Goal: Task Accomplishment & Management: Manage account settings

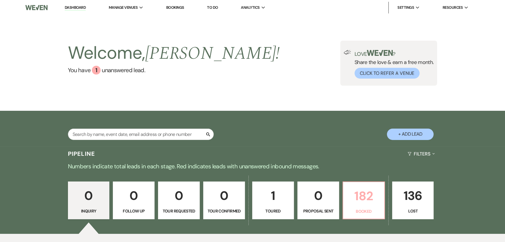
click at [358, 199] on p "182" at bounding box center [364, 196] width 34 height 20
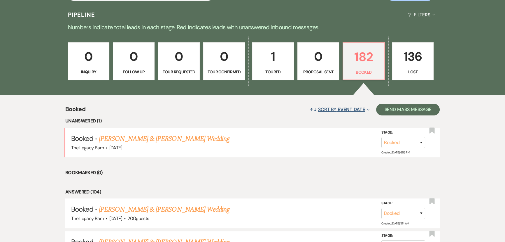
scroll to position [239, 0]
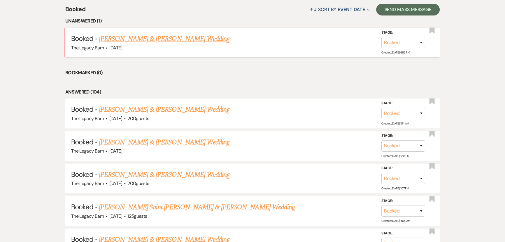
click at [135, 39] on link "[PERSON_NAME] & [PERSON_NAME] Wedding" at bounding box center [164, 39] width 131 height 11
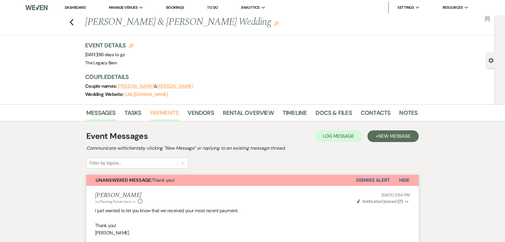
click at [170, 111] on link "Payments" at bounding box center [164, 114] width 29 height 13
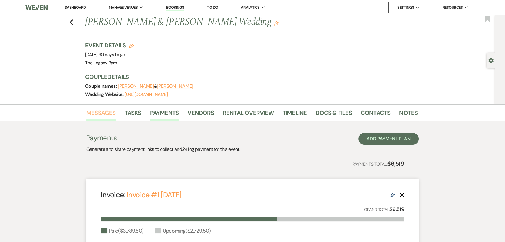
click at [101, 112] on link "Messages" at bounding box center [100, 114] width 29 height 13
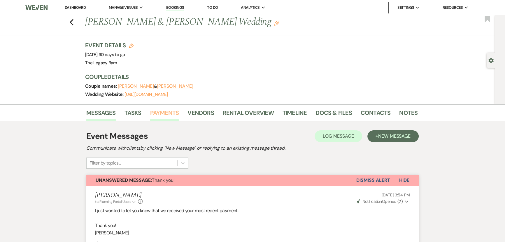
click at [154, 109] on link "Payments" at bounding box center [164, 114] width 29 height 13
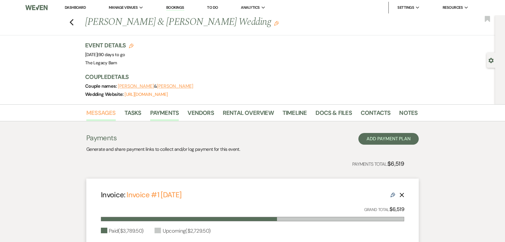
click at [98, 109] on link "Messages" at bounding box center [100, 114] width 29 height 13
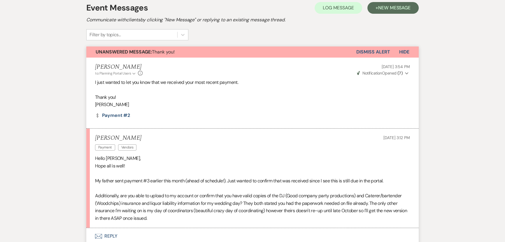
scroll to position [26, 0]
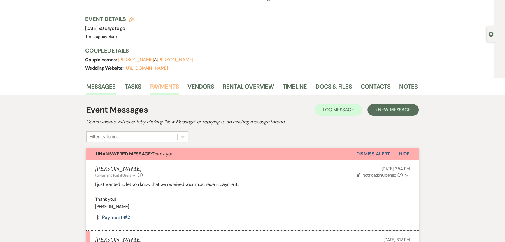
click at [165, 86] on link "Payments" at bounding box center [164, 88] width 29 height 13
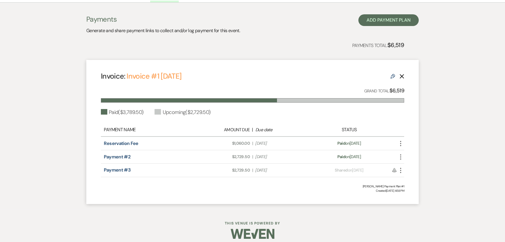
scroll to position [124, 0]
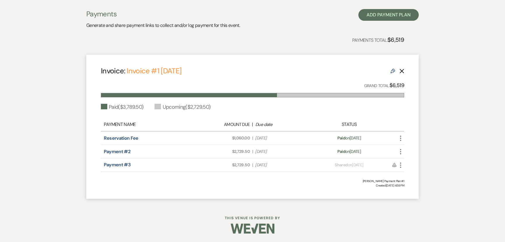
click at [402, 165] on icon "More" at bounding box center [400, 164] width 7 height 7
click at [417, 196] on button "Check [PERSON_NAME] [PERSON_NAME] as Paid" at bounding box center [426, 196] width 59 height 10
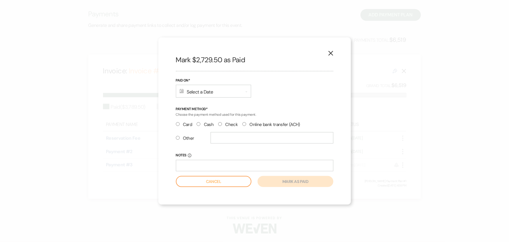
click at [194, 93] on div "Calendar Select a Date Expand" at bounding box center [213, 91] width 75 height 13
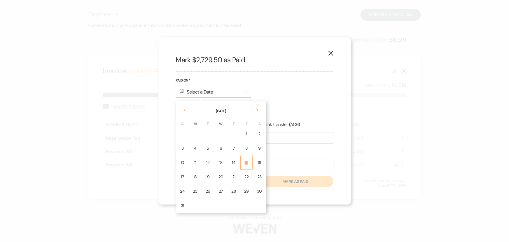
click at [245, 164] on div "15" at bounding box center [246, 162] width 5 height 6
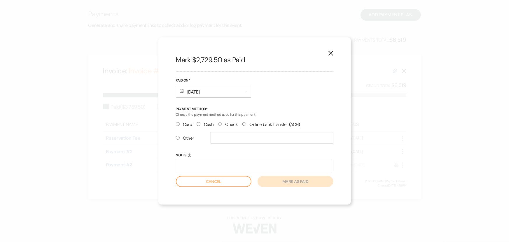
click at [220, 124] on input "Check" at bounding box center [220, 124] width 4 height 4
radio input "true"
click at [277, 183] on button "Mark as paid" at bounding box center [296, 181] width 76 height 11
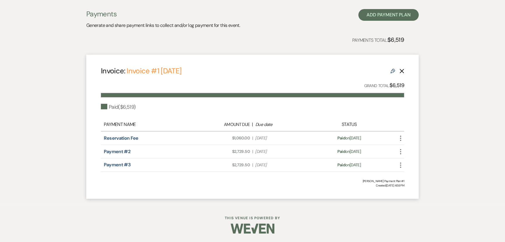
scroll to position [0, 0]
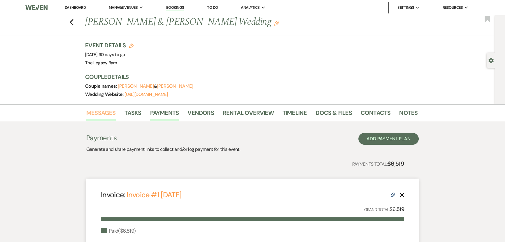
click at [105, 112] on link "Messages" at bounding box center [100, 114] width 29 height 13
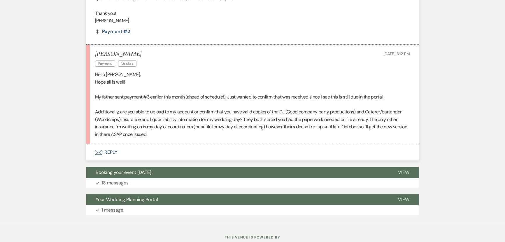
scroll to position [212, 0]
click at [115, 152] on button "Envelope Reply" at bounding box center [252, 152] width 333 height 16
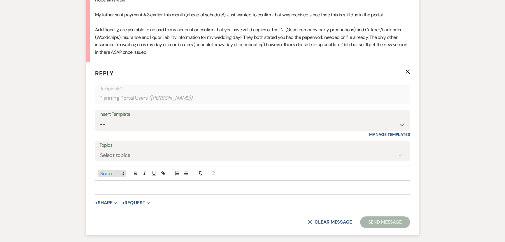
scroll to position [295, 0]
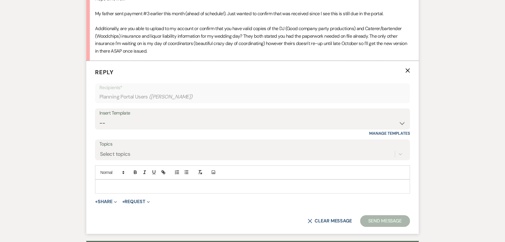
click at [101, 187] on p at bounding box center [253, 186] width 306 height 6
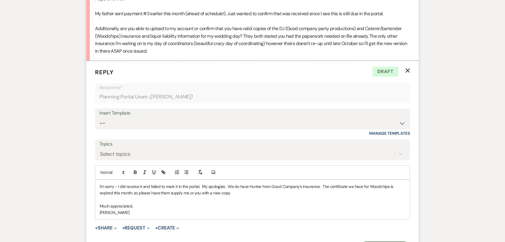
click at [151, 185] on p "I'm sorry - I did receive it and failed to mark it in the portal. My apologies.…" at bounding box center [253, 189] width 306 height 13
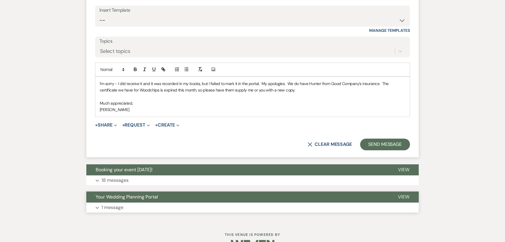
scroll to position [401, 0]
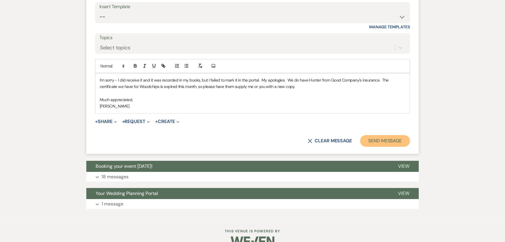
click at [383, 137] on button "Send Message" at bounding box center [385, 141] width 50 height 12
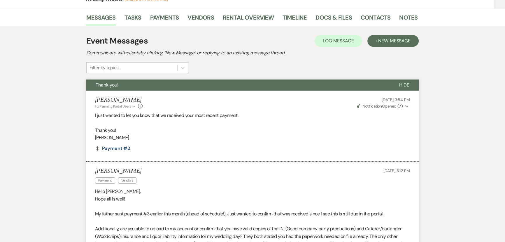
scroll to position [0, 0]
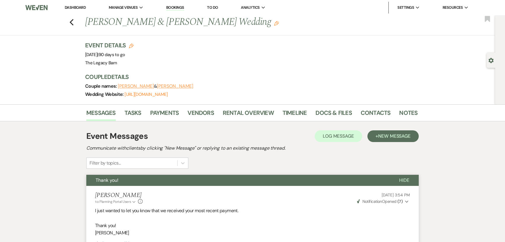
click at [76, 9] on link "Dashboard" at bounding box center [75, 7] width 21 height 5
